Goal: Information Seeking & Learning: Learn about a topic

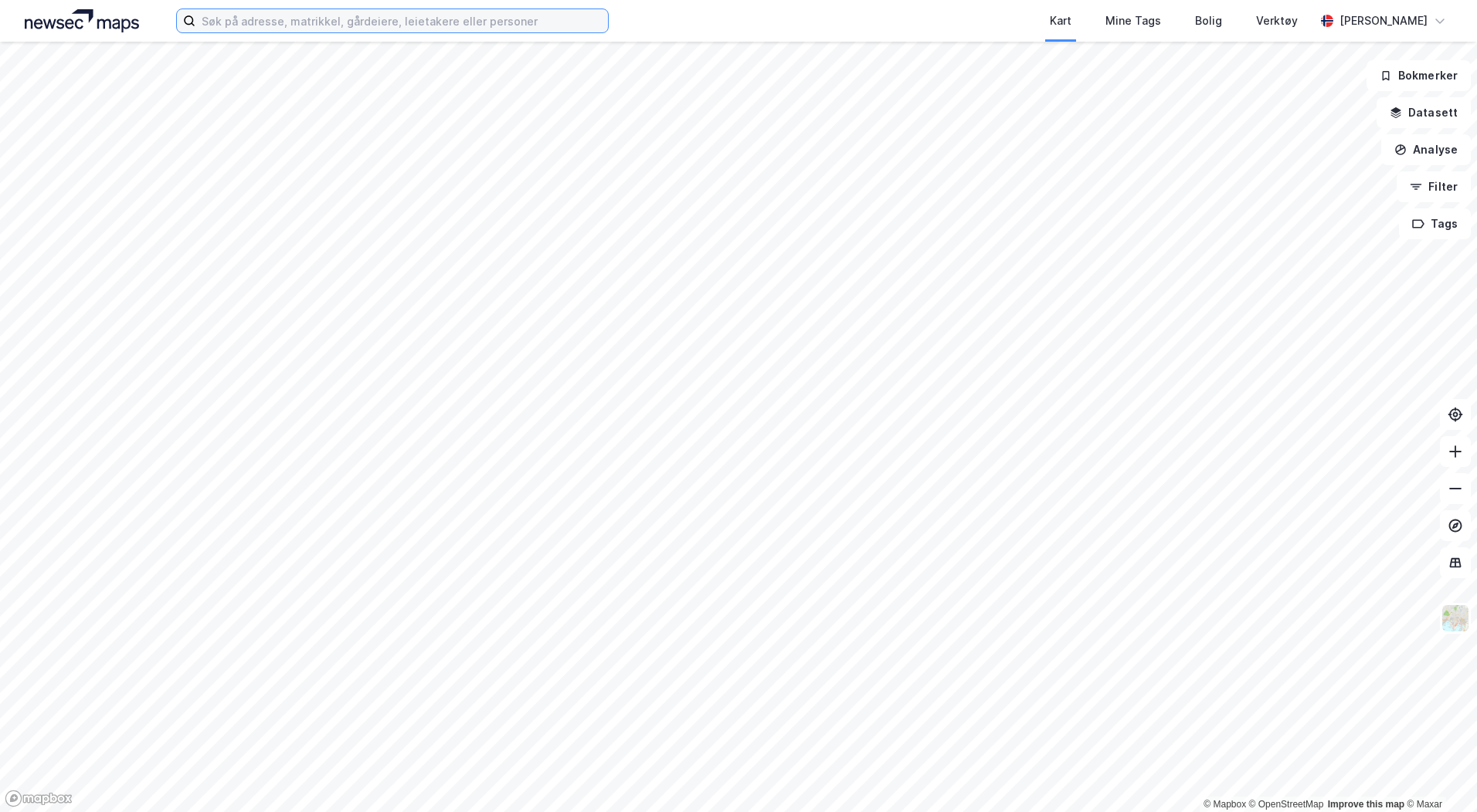
click at [420, 12] on input at bounding box center [401, 21] width 412 height 23
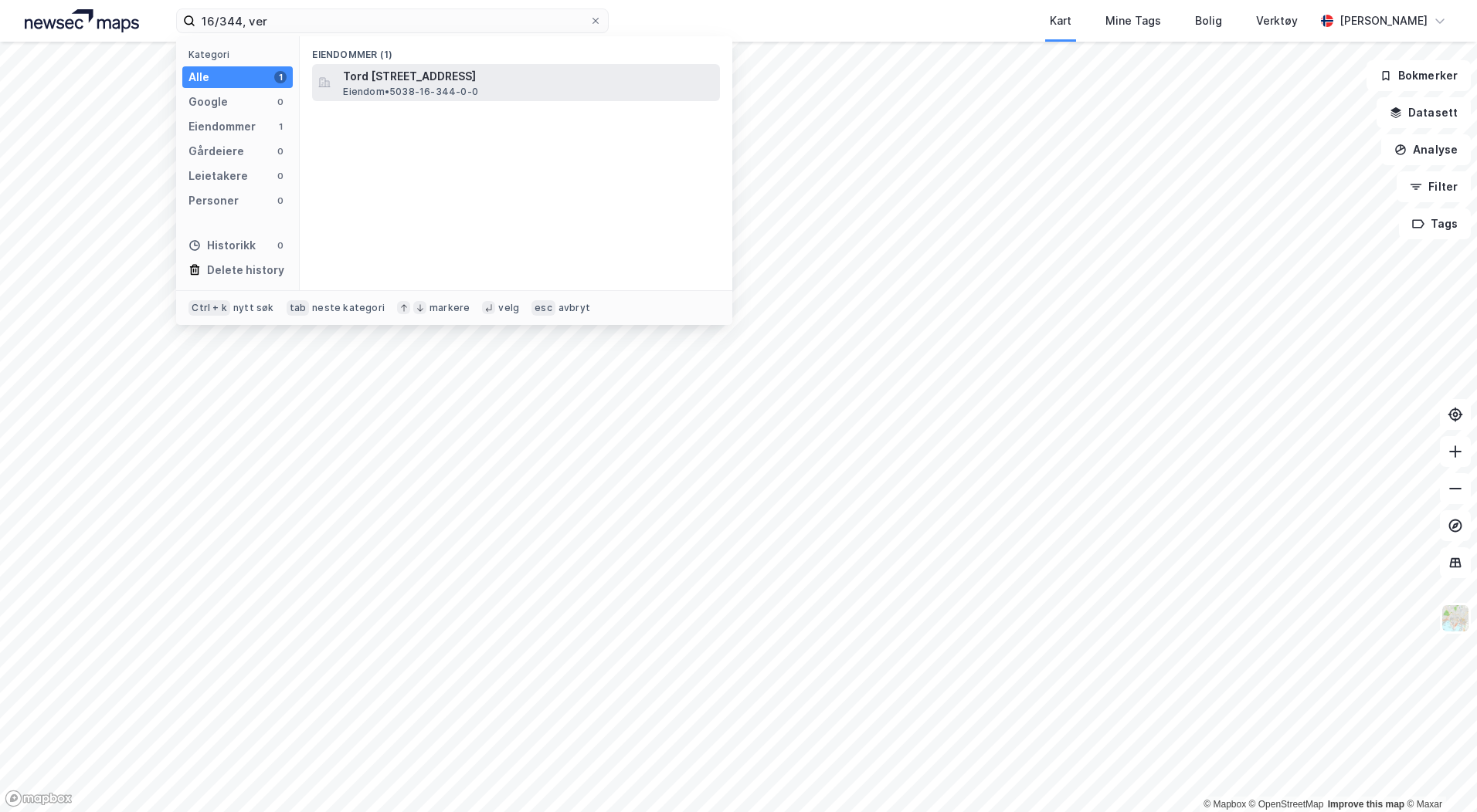
click at [441, 93] on span "Eiendom • 5038-16-344-0-0" at bounding box center [410, 91] width 135 height 12
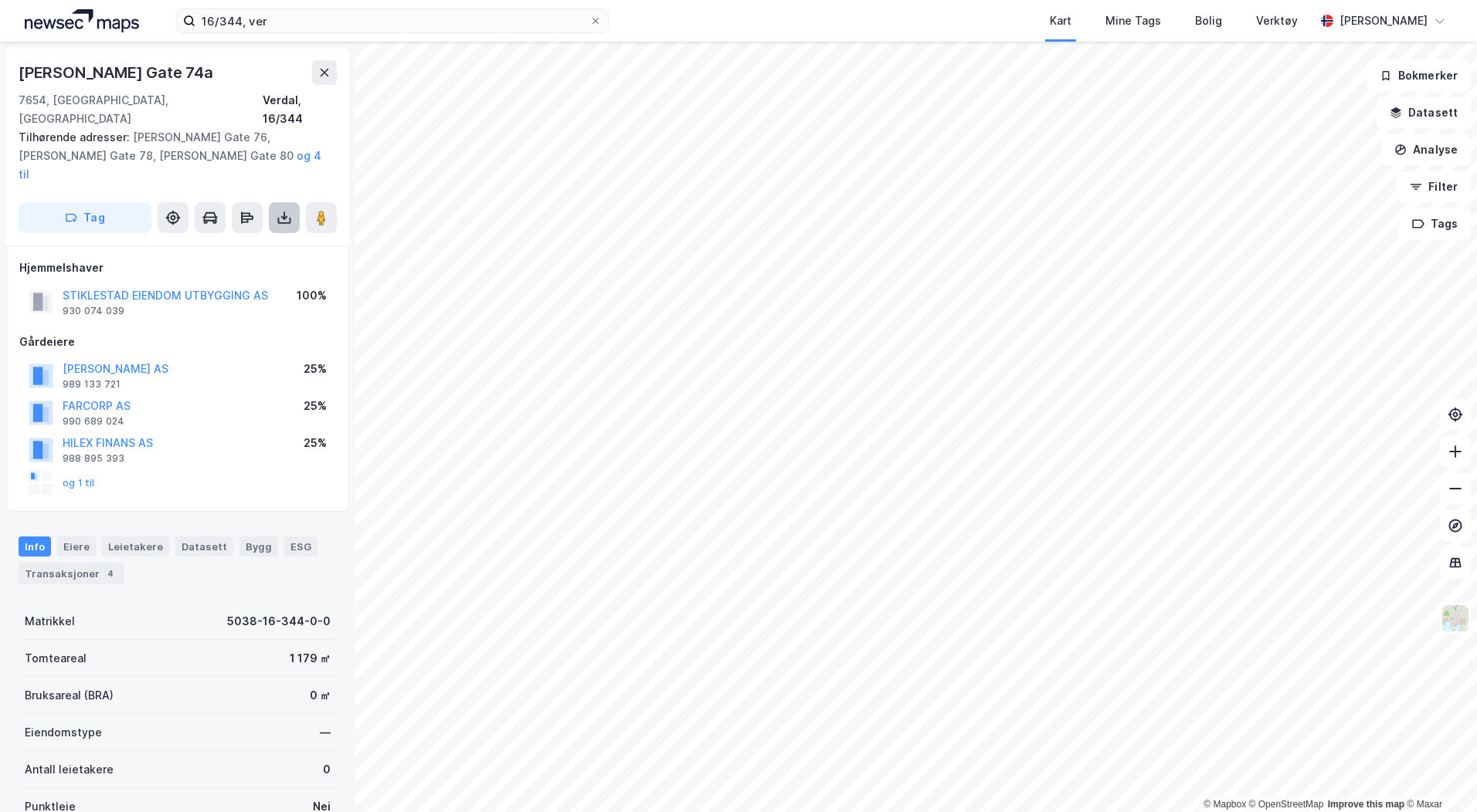
click at [282, 210] on icon at bounding box center [284, 217] width 16 height 16
click at [236, 242] on div "Last ned grunnbok" at bounding box center [207, 248] width 90 height 12
click at [1385, 109] on button "Datasett" at bounding box center [1424, 112] width 95 height 31
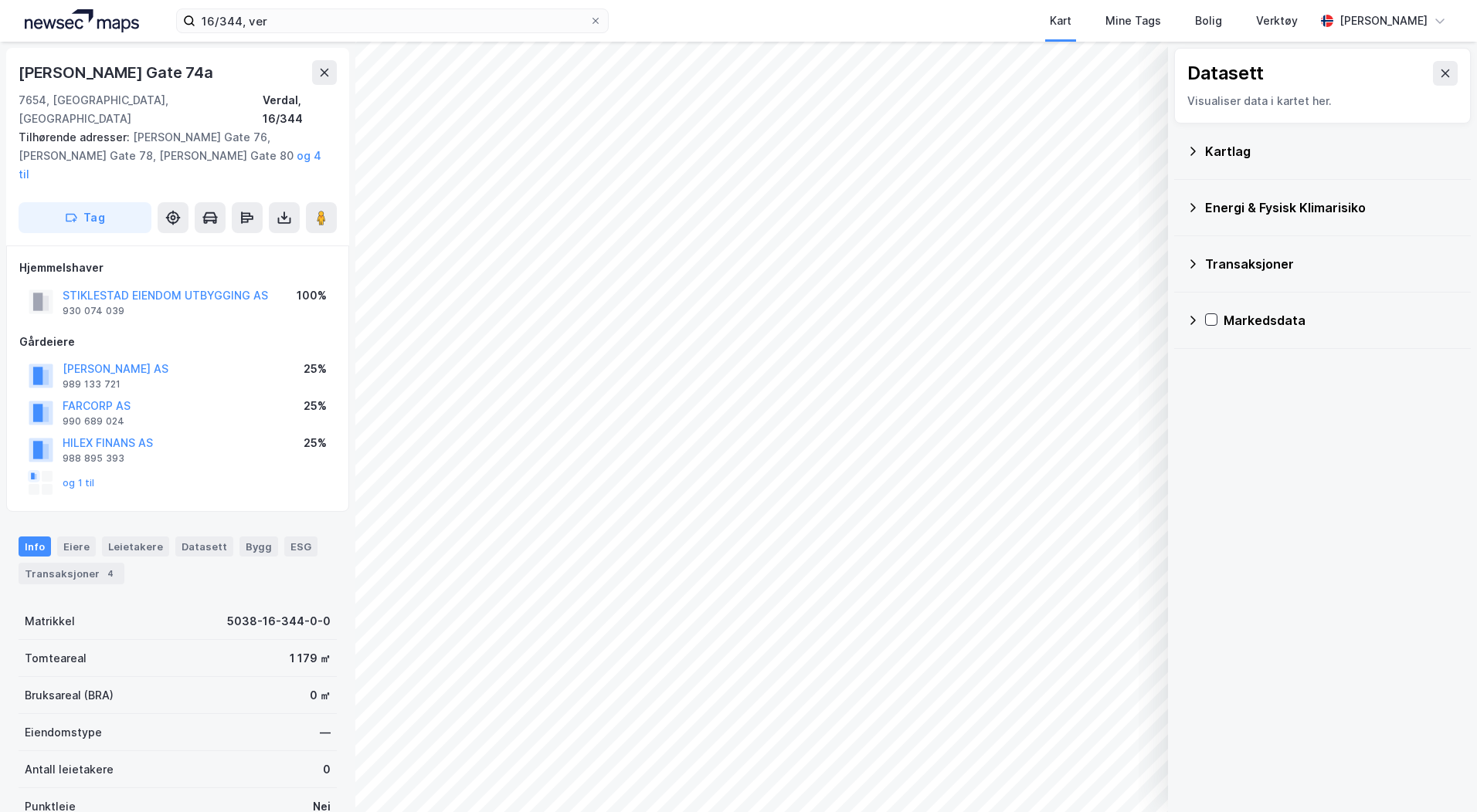
click at [1227, 151] on div "Kartlag" at bounding box center [1331, 151] width 253 height 18
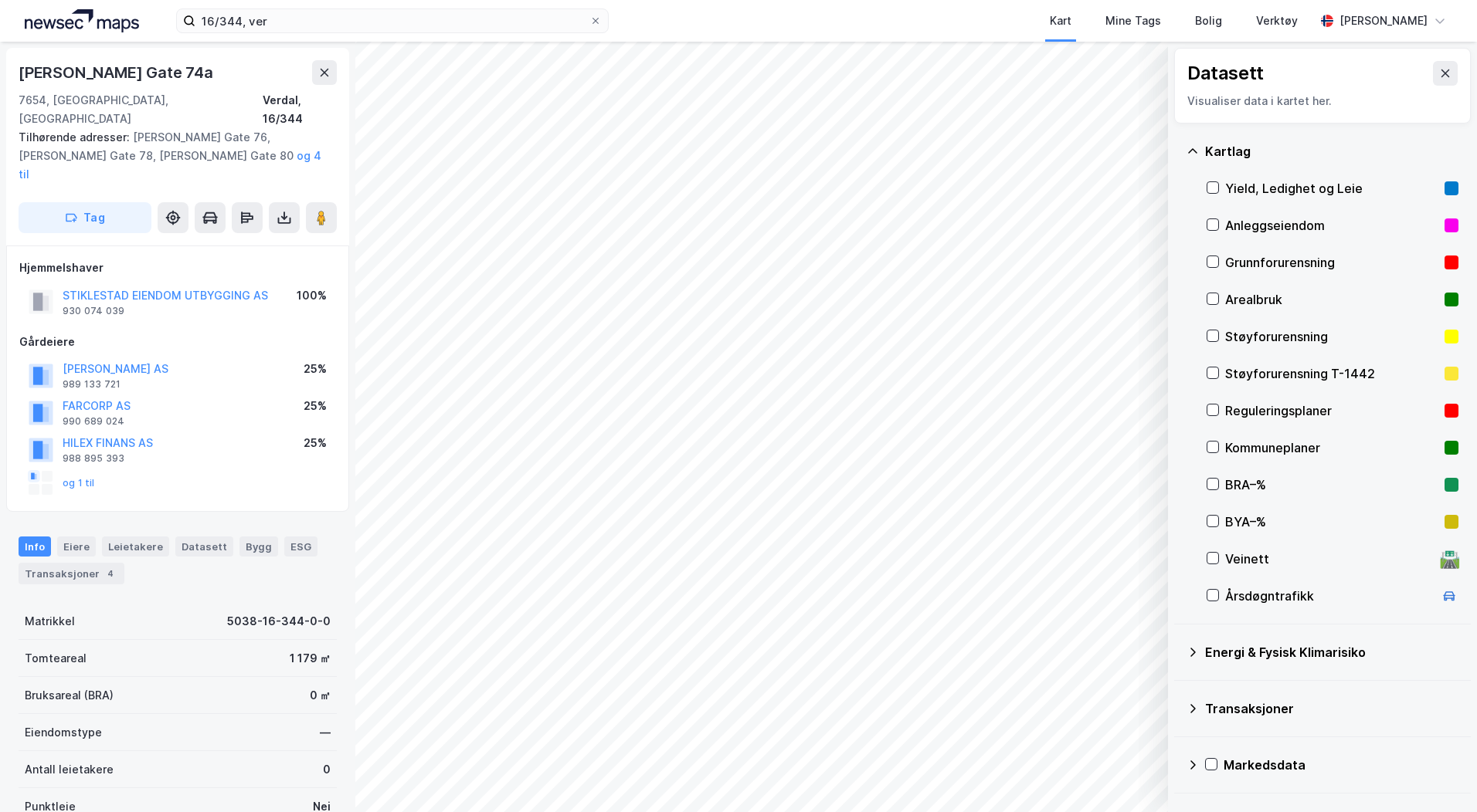
click at [1241, 406] on div "Reguleringsplaner" at bounding box center [1331, 411] width 213 height 18
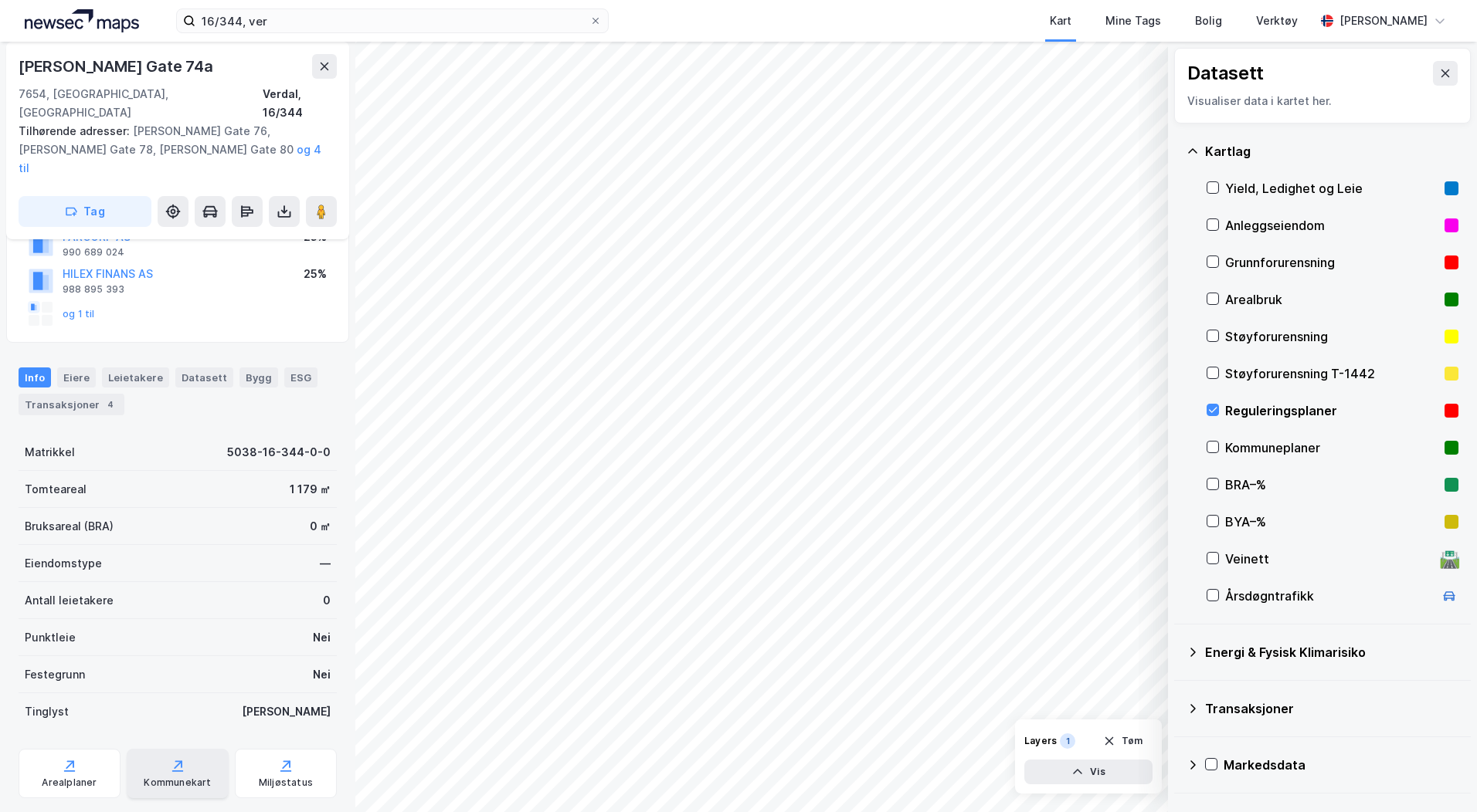
click at [183, 776] on div "Kommunekart" at bounding box center [177, 782] width 67 height 12
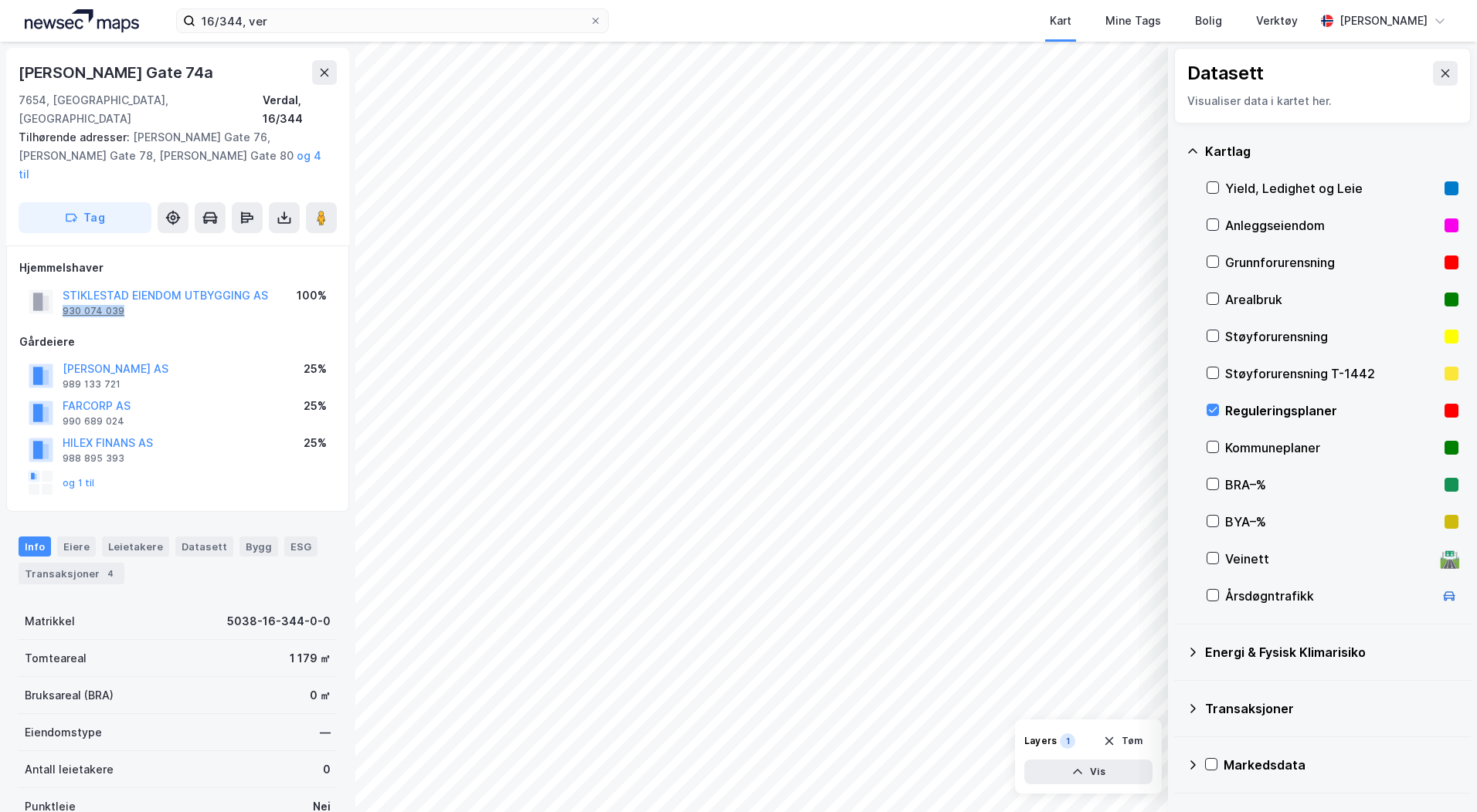
drag, startPoint x: 139, startPoint y: 275, endPoint x: 63, endPoint y: 275, distance: 76.0
click at [63, 286] on div "STIKLESTAD EIENDOM UTBYGGING AS 930 074 039" at bounding box center [165, 301] width 206 height 31
copy div "930 074 039"
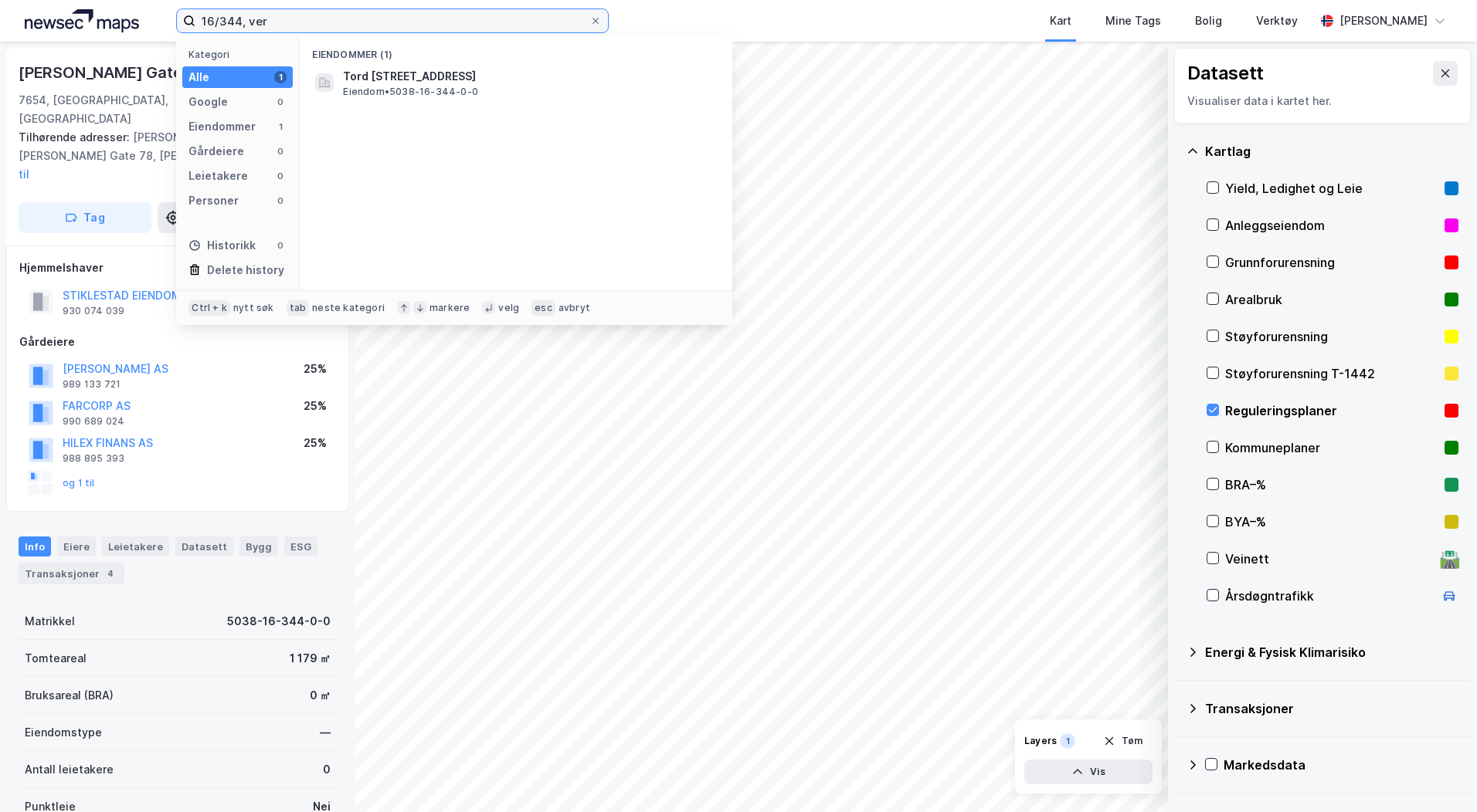
drag, startPoint x: 267, startPoint y: 23, endPoint x: 136, endPoint y: 17, distance: 131.1
click at [136, 17] on div "16/344, ver Kategori Alle 1 Google 0 Eiendommer 1 Gårdeiere 0 Leietakere 0 Pers…" at bounding box center [738, 21] width 1477 height 41
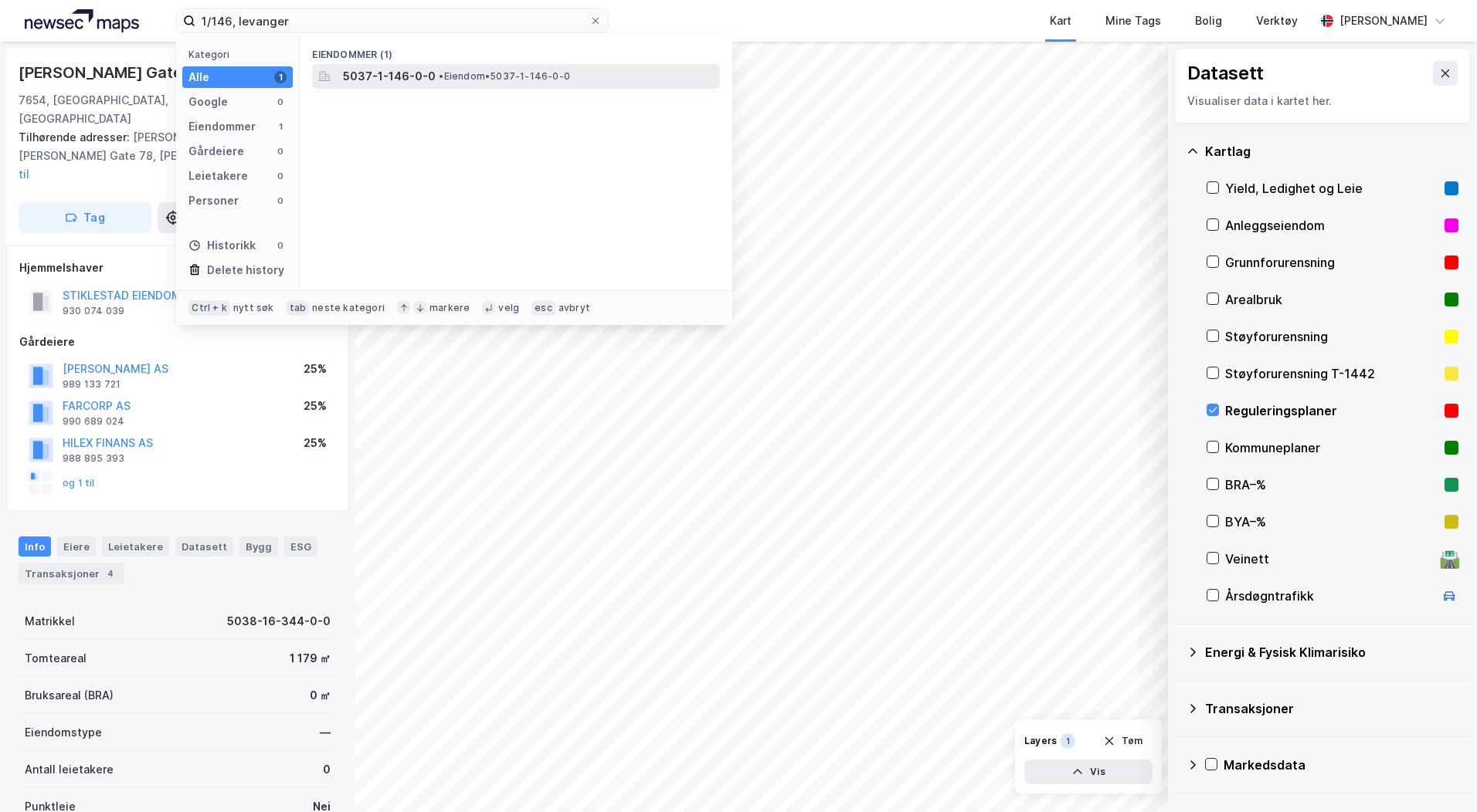
click at [460, 75] on span "• Eiendom • 5037-1-146-0-0" at bounding box center [505, 76] width 131 height 12
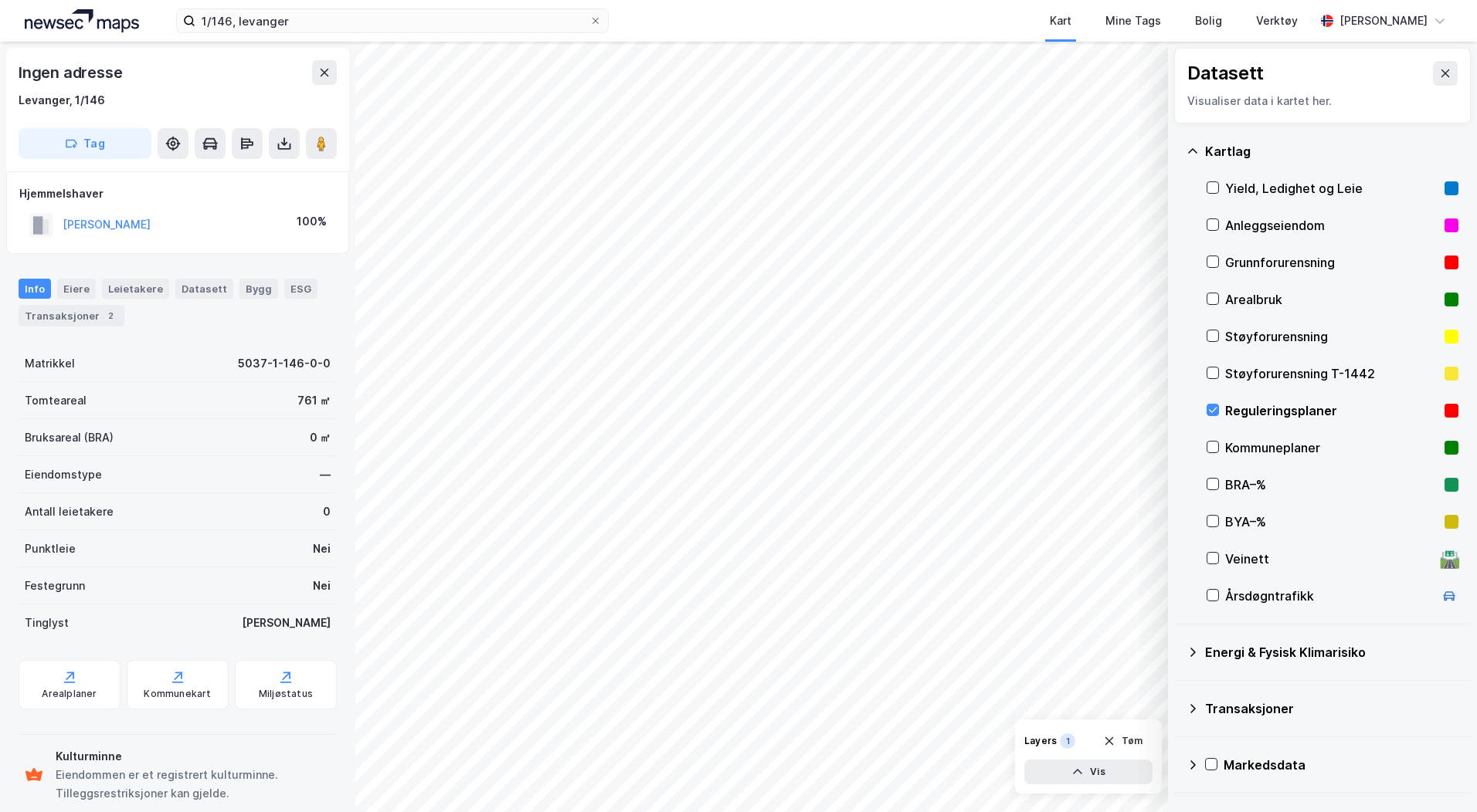
scroll to position [1, 0]
click at [1211, 411] on icon at bounding box center [1213, 410] width 8 height 6
click at [1212, 413] on icon at bounding box center [1212, 410] width 11 height 11
click at [1211, 446] on icon at bounding box center [1212, 446] width 11 height 11
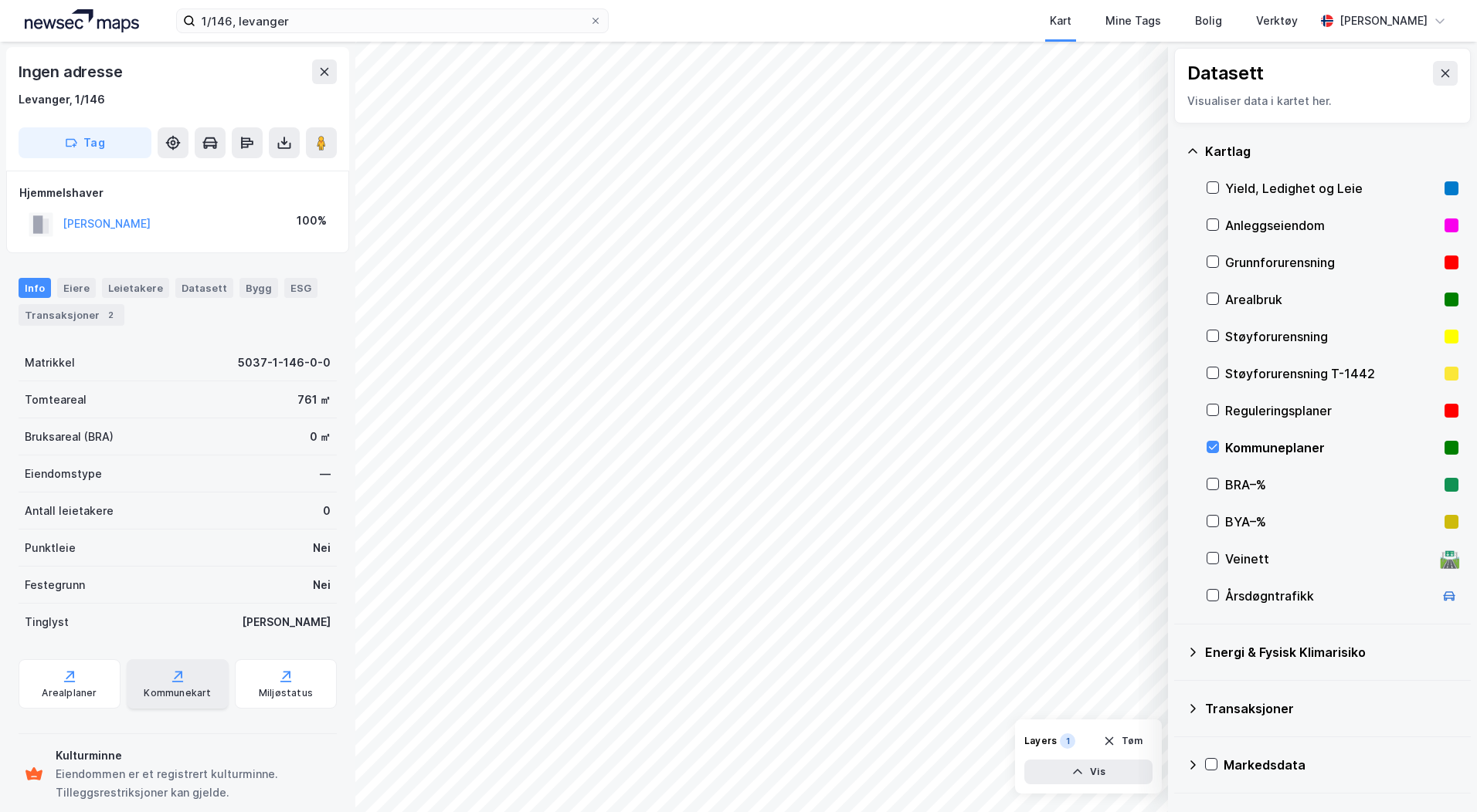
click at [200, 686] on div "Kommunekart" at bounding box center [178, 684] width 102 height 50
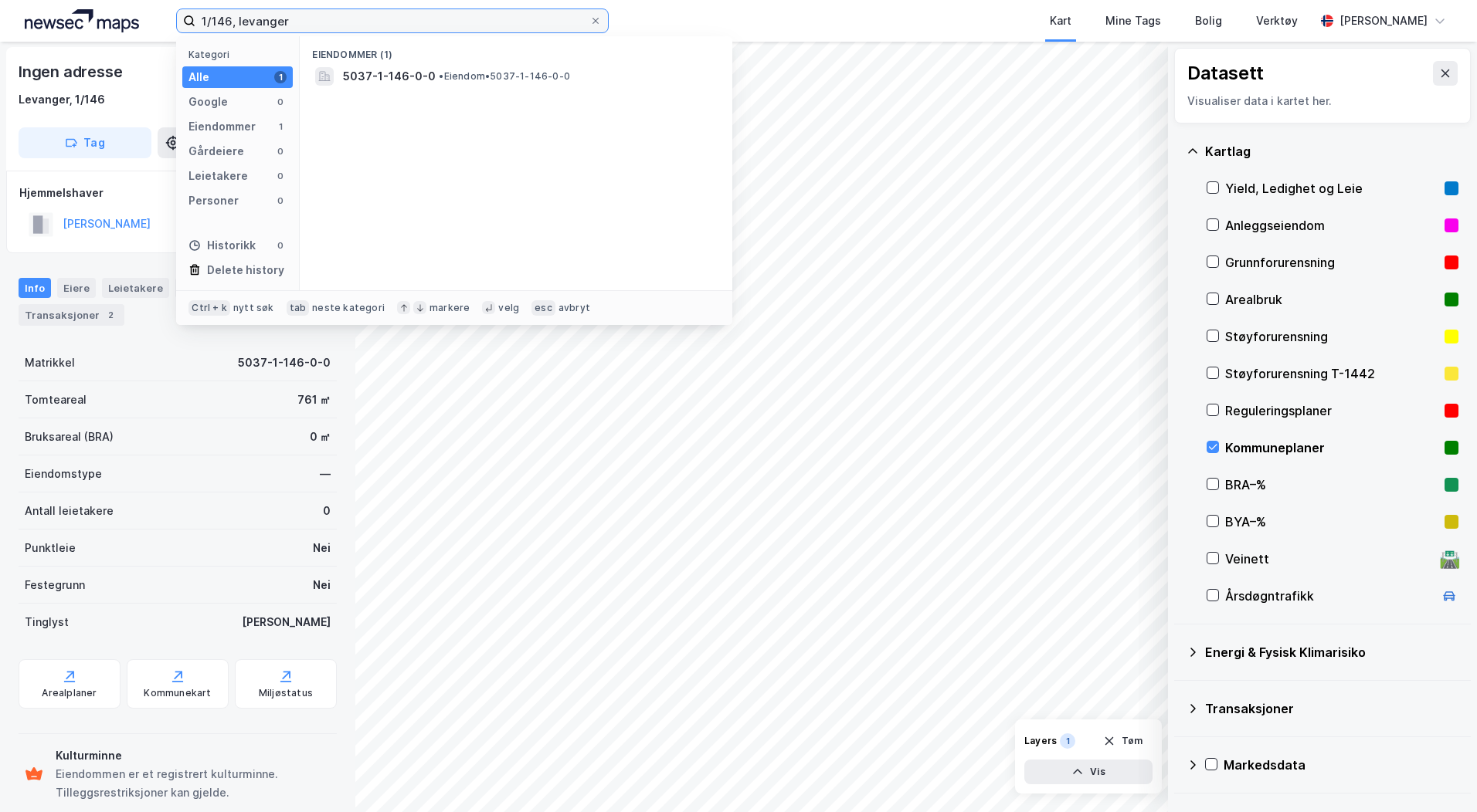
drag, startPoint x: 302, startPoint y: 23, endPoint x: 171, endPoint y: 17, distance: 131.1
click at [171, 17] on div "1/146, levanger Kategori Alle 1 Google 0 Eiendommer 1 Gårdeiere 0 Leietakere 0 …" at bounding box center [738, 21] width 1477 height 41
click at [222, 17] on input "273/253, levanger" at bounding box center [392, 21] width 394 height 23
type input "275/253, levanger"
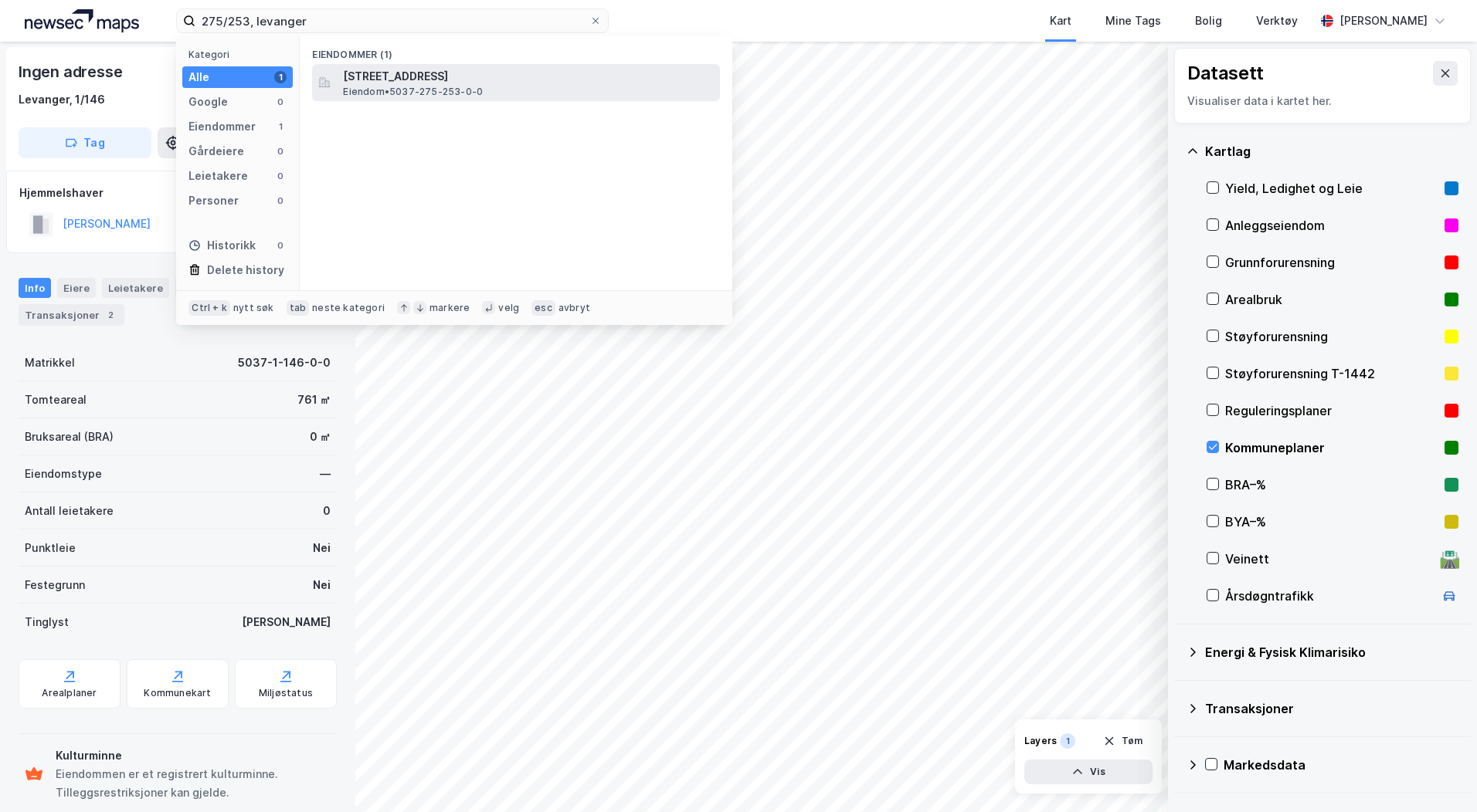
click at [448, 81] on span "[STREET_ADDRESS]" at bounding box center [528, 76] width 371 height 18
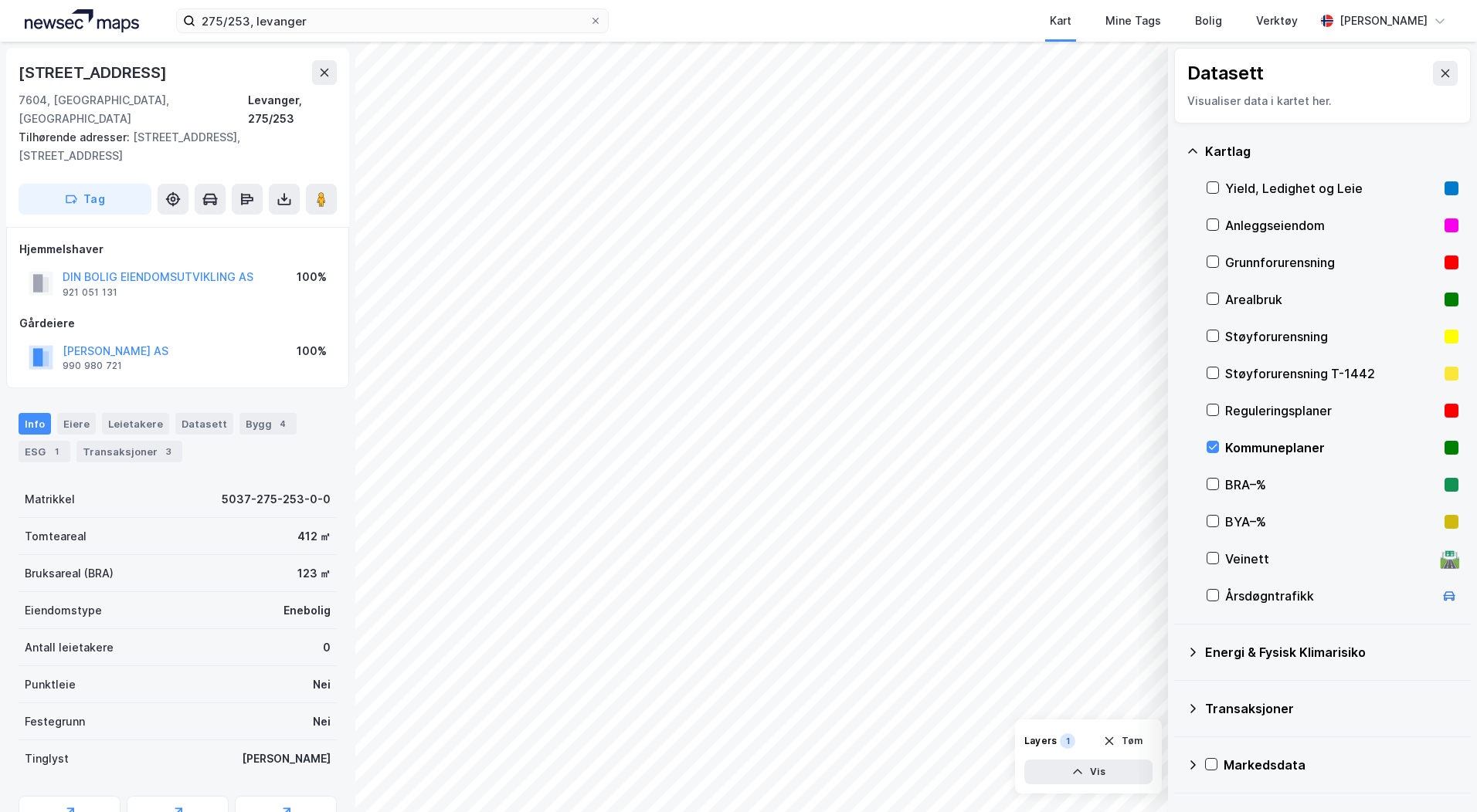
scroll to position [1, 0]
drag, startPoint x: 129, startPoint y: 256, endPoint x: 61, endPoint y: 255, distance: 68.0
click at [61, 267] on div "DIN BOLIG EIENDOMSUTVIKLING AS 921 051 131" at bounding box center [140, 282] width 225 height 31
copy div "921 051 131"
click at [1211, 410] on icon at bounding box center [1212, 410] width 11 height 11
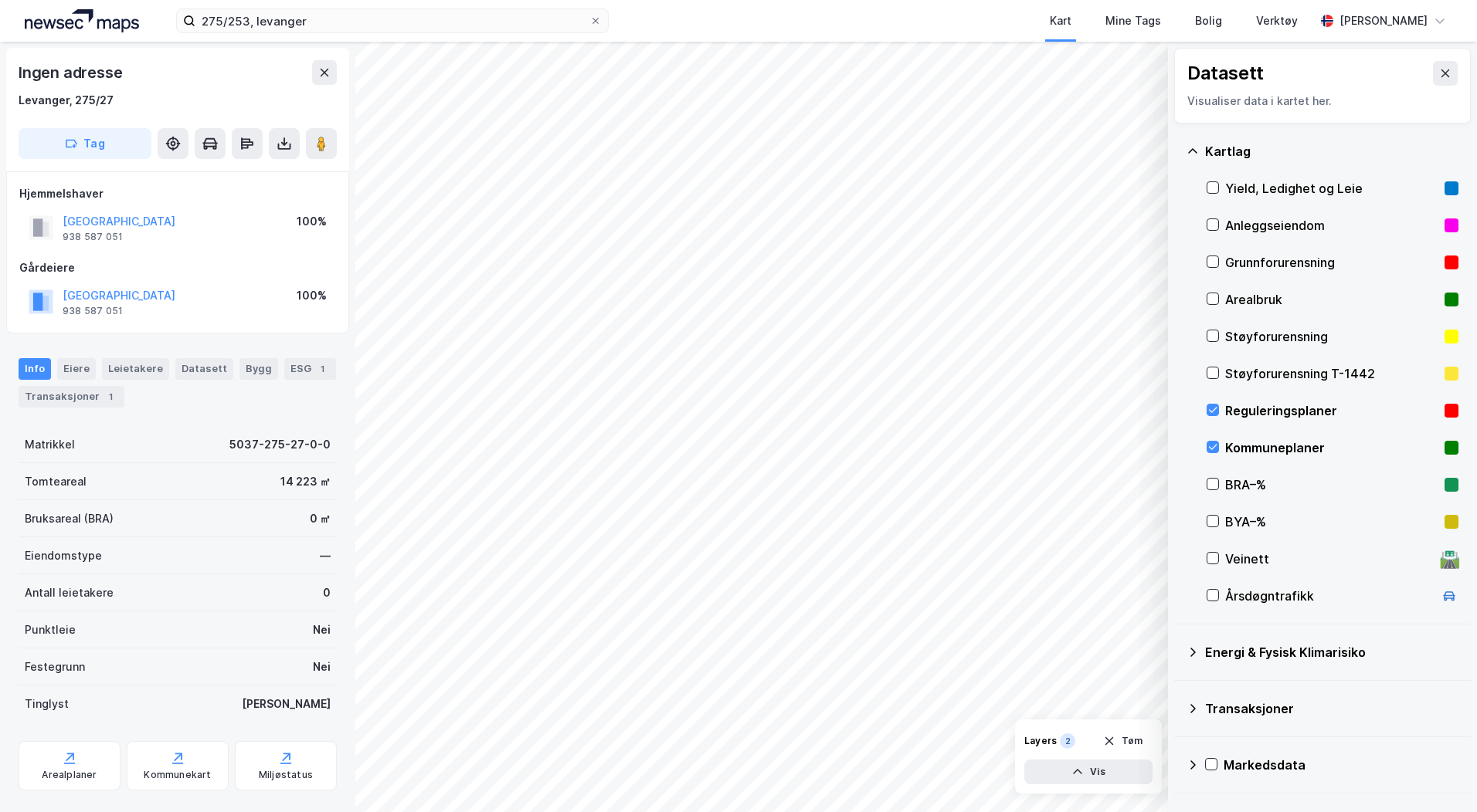
scroll to position [1, 0]
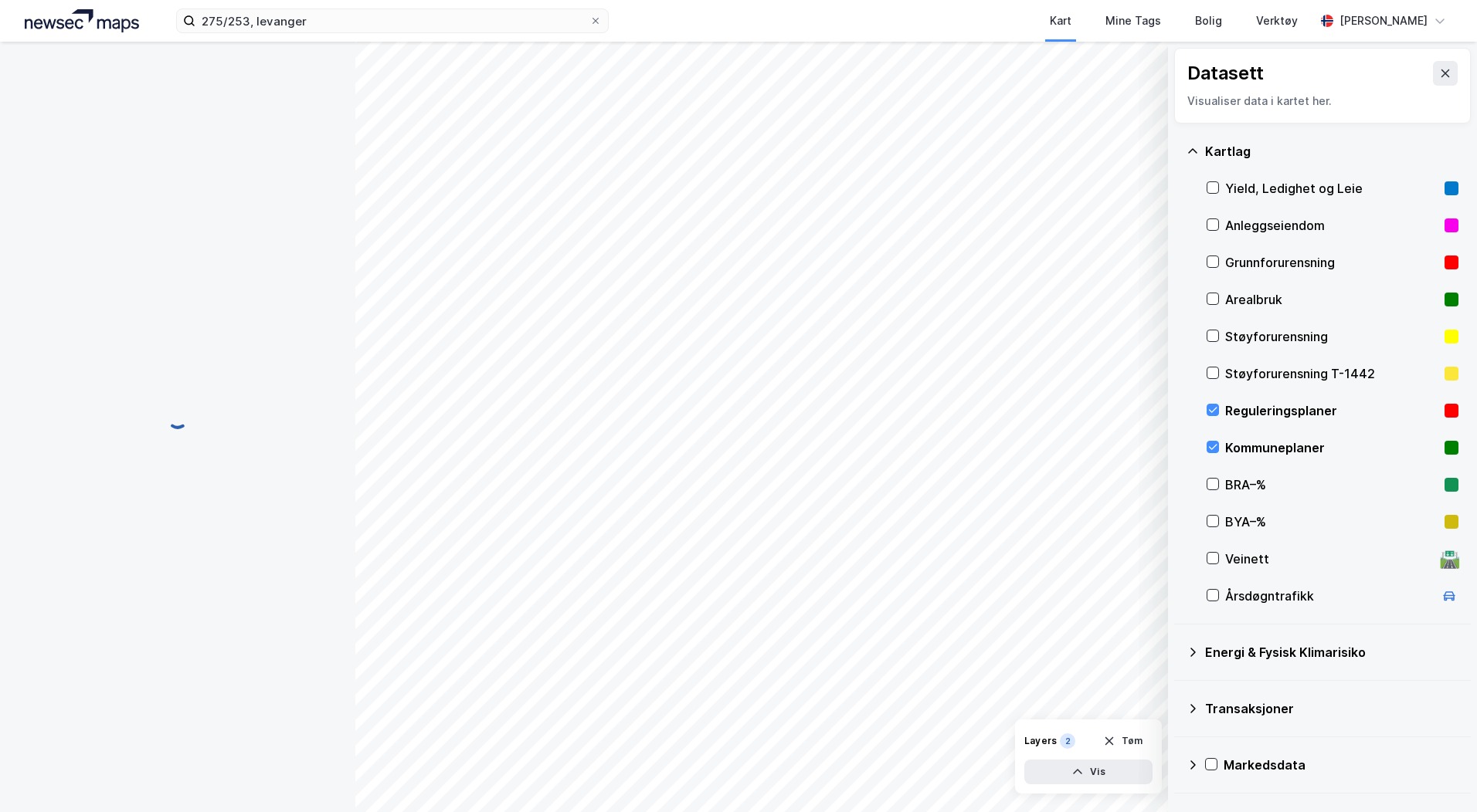
scroll to position [1, 0]
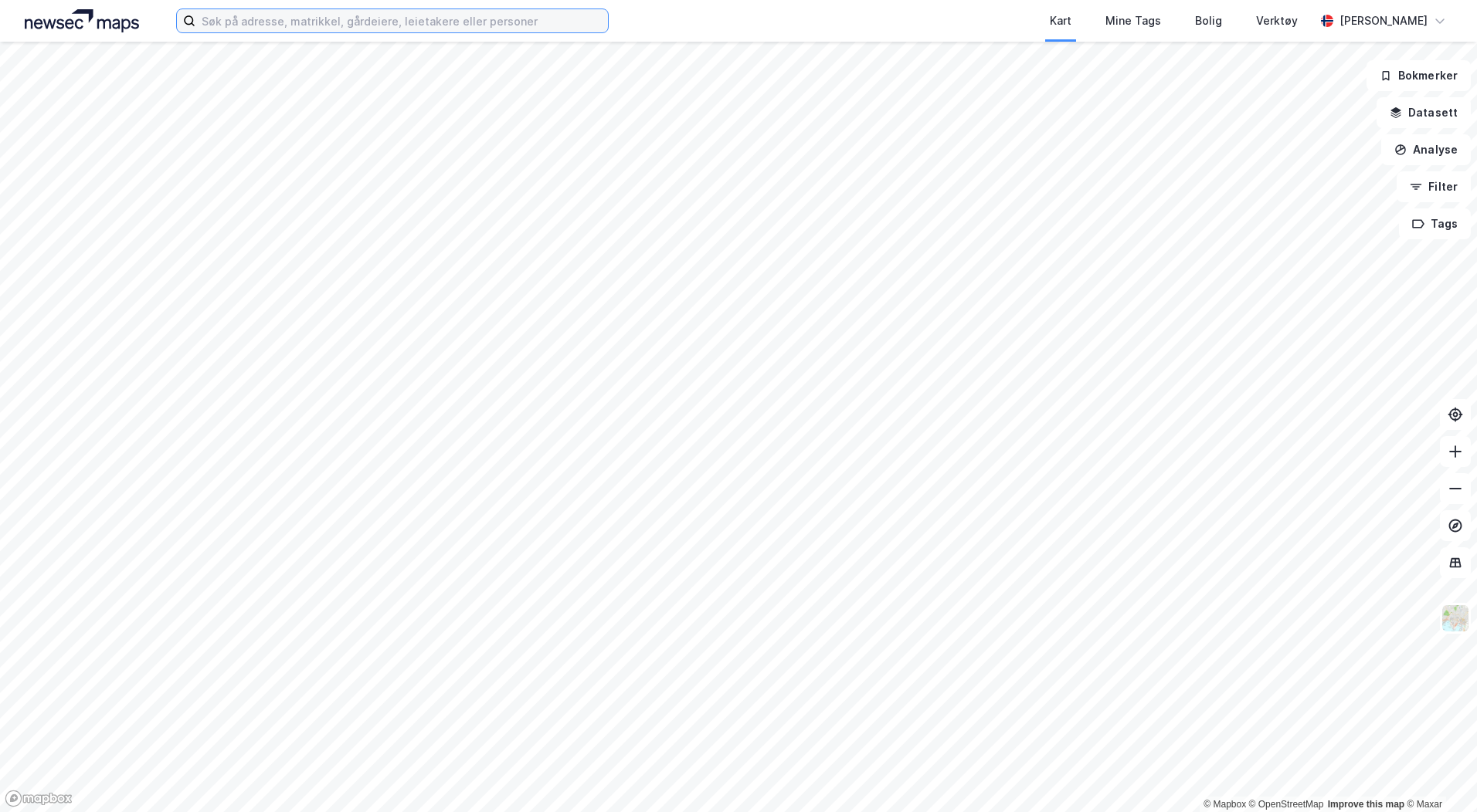
click at [352, 28] on input at bounding box center [401, 21] width 412 height 23
click at [691, 12] on div "Kart Mine Tags Bolig Verktøy" at bounding box center [998, 21] width 631 height 41
click at [300, 21] on input at bounding box center [401, 21] width 412 height 23
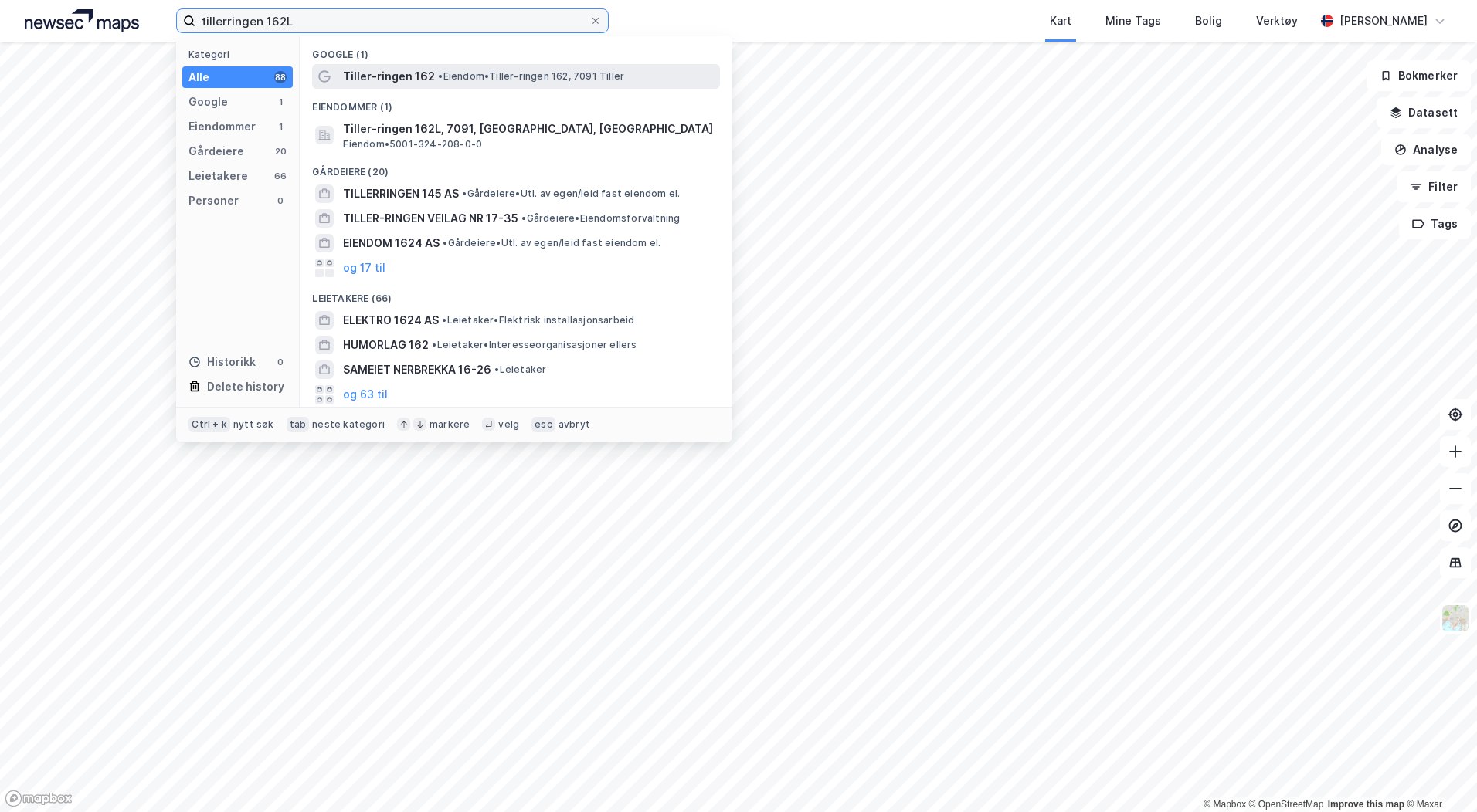
type input "tillerringen 162L"
click at [428, 72] on span "Tiller-ringen 162" at bounding box center [388, 76] width 92 height 18
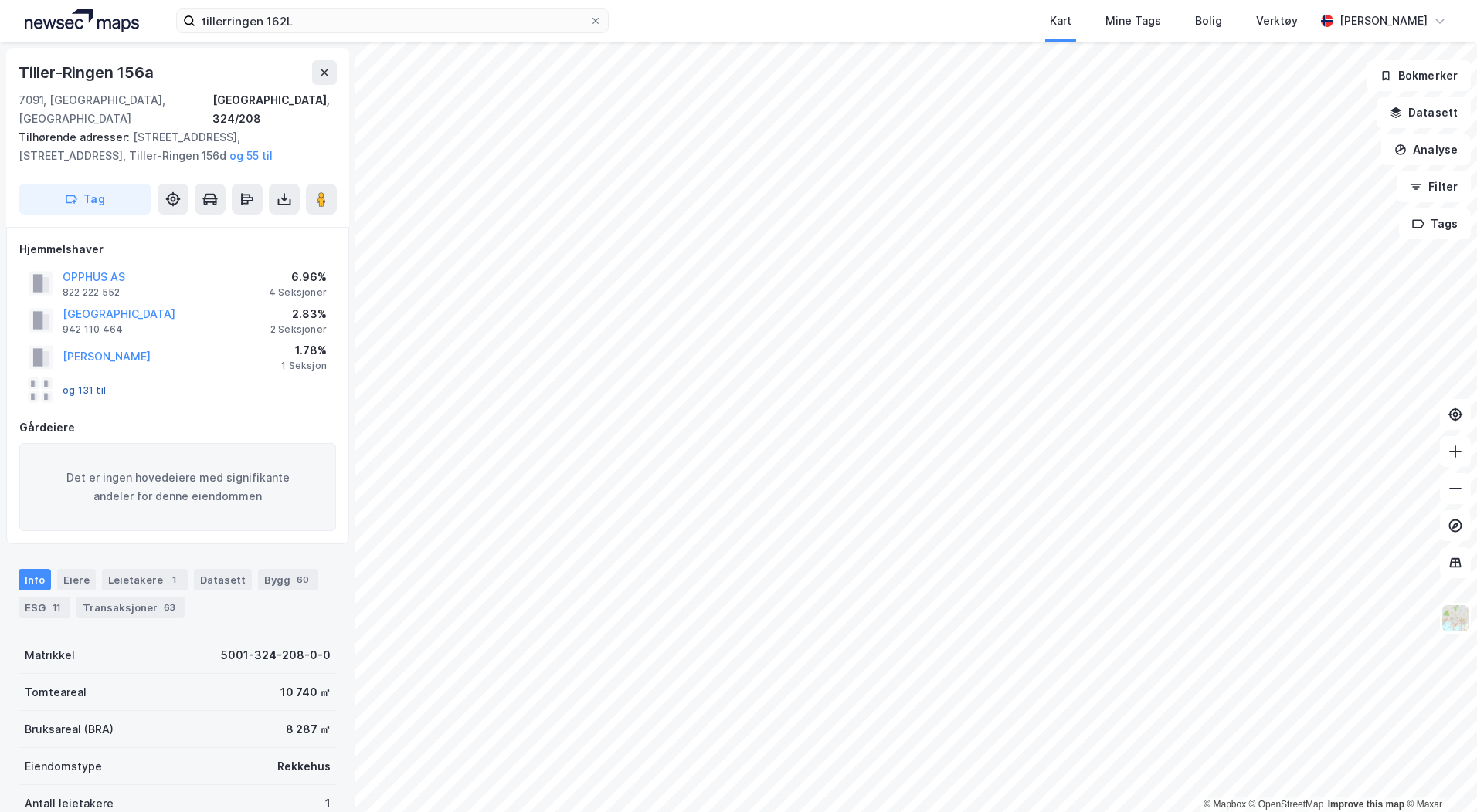
click at [0, 0] on button "og 131 til" at bounding box center [0, 0] width 0 height 0
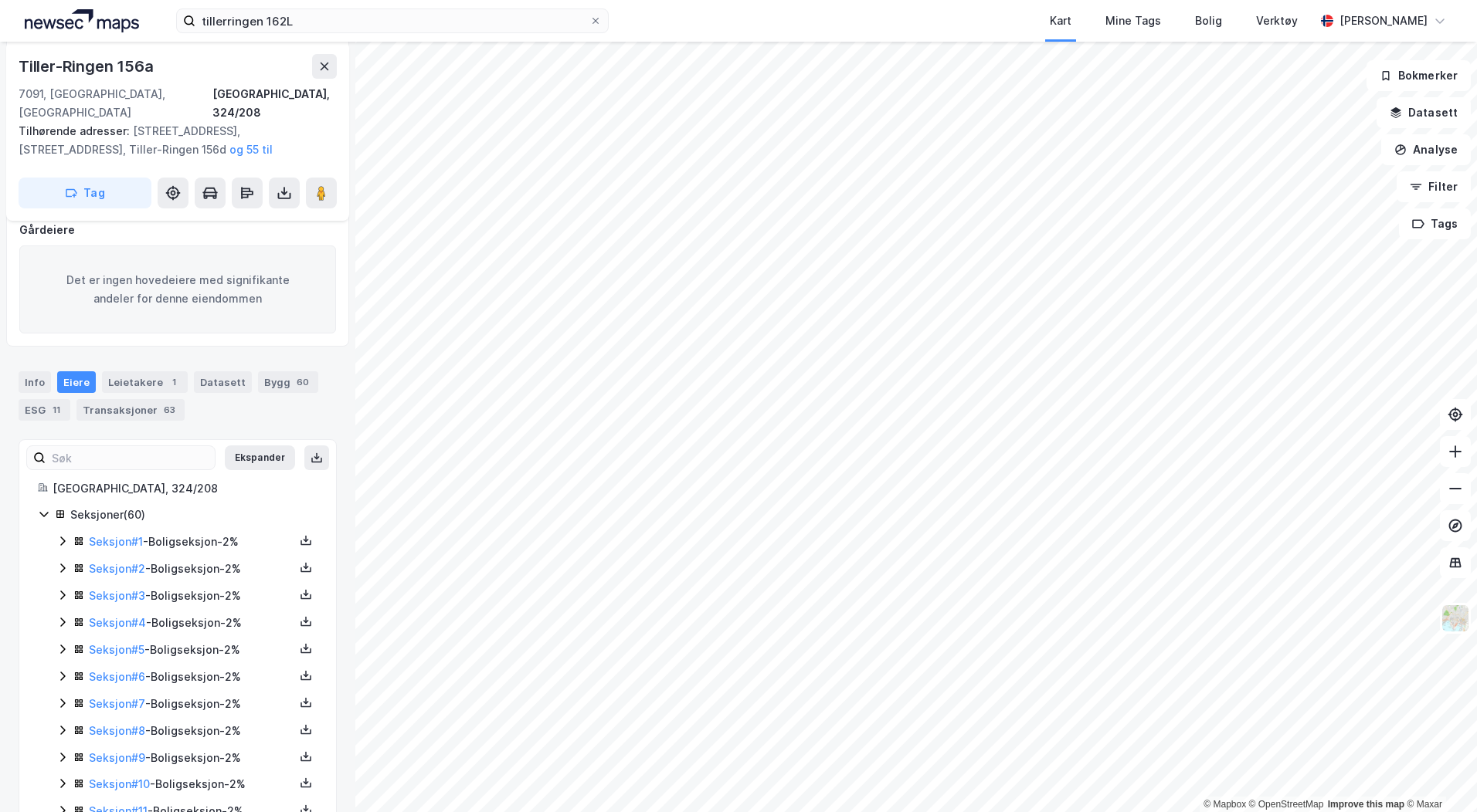
scroll to position [386, 0]
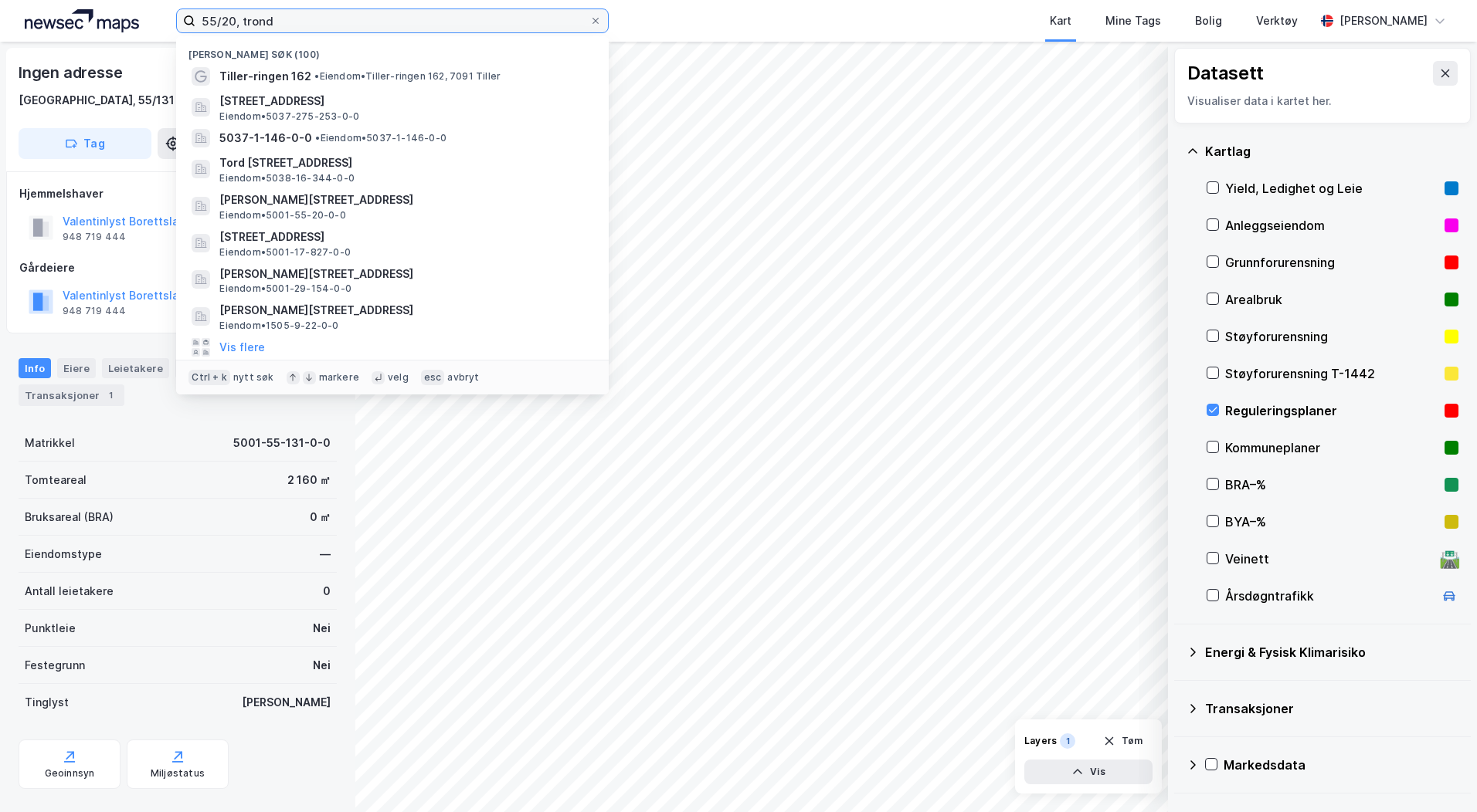
drag, startPoint x: 292, startPoint y: 19, endPoint x: 95, endPoint y: 10, distance: 197.2
click at [96, 10] on div "55/20, trond Nylige søk (100) Tiller-ringen 162 • Eiendom • Tiller-ringen 162, …" at bounding box center [738, 21] width 1477 height 41
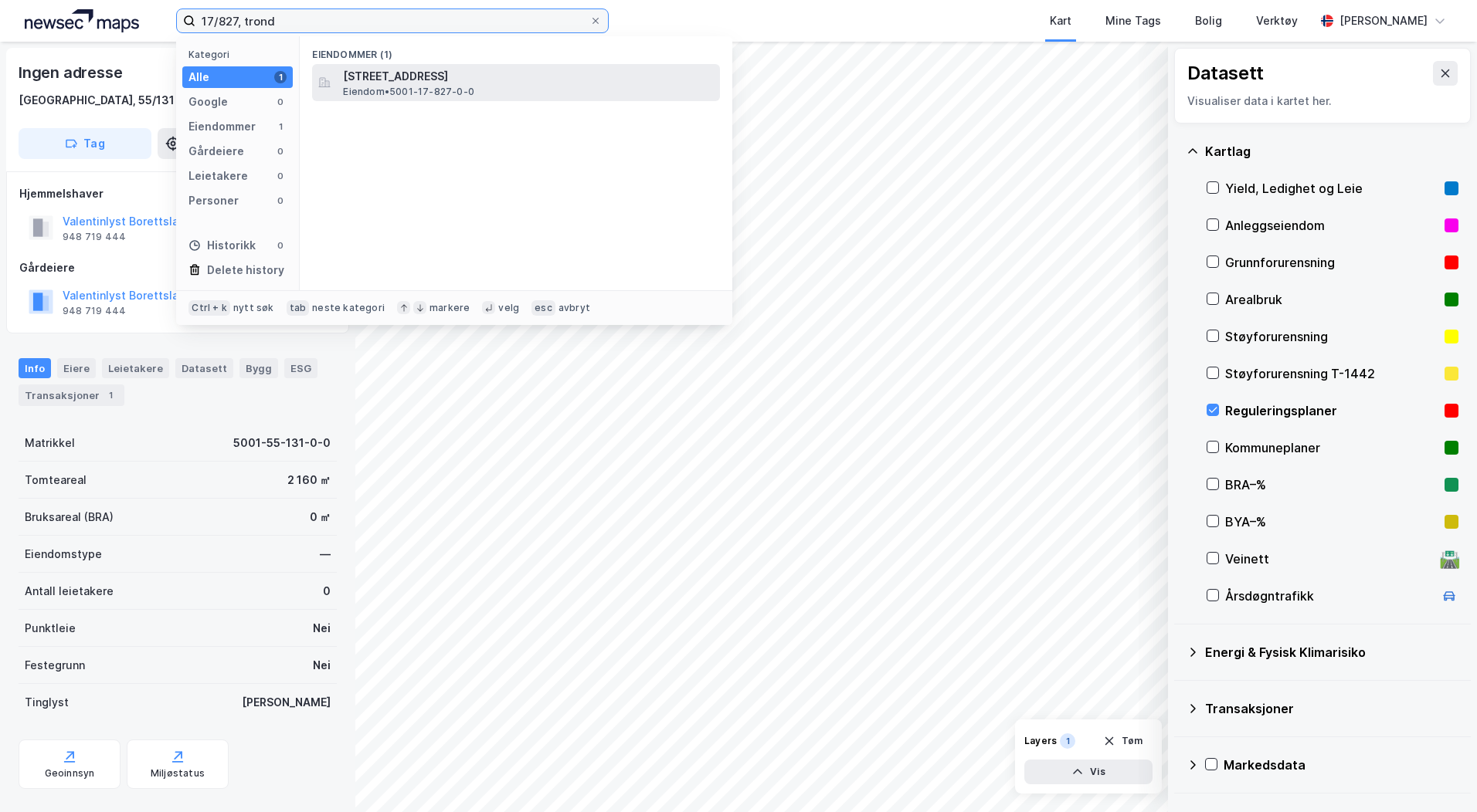
type input "17/827, trond"
click at [386, 77] on span "[STREET_ADDRESS]" at bounding box center [528, 76] width 371 height 18
